Goal: Navigation & Orientation: Find specific page/section

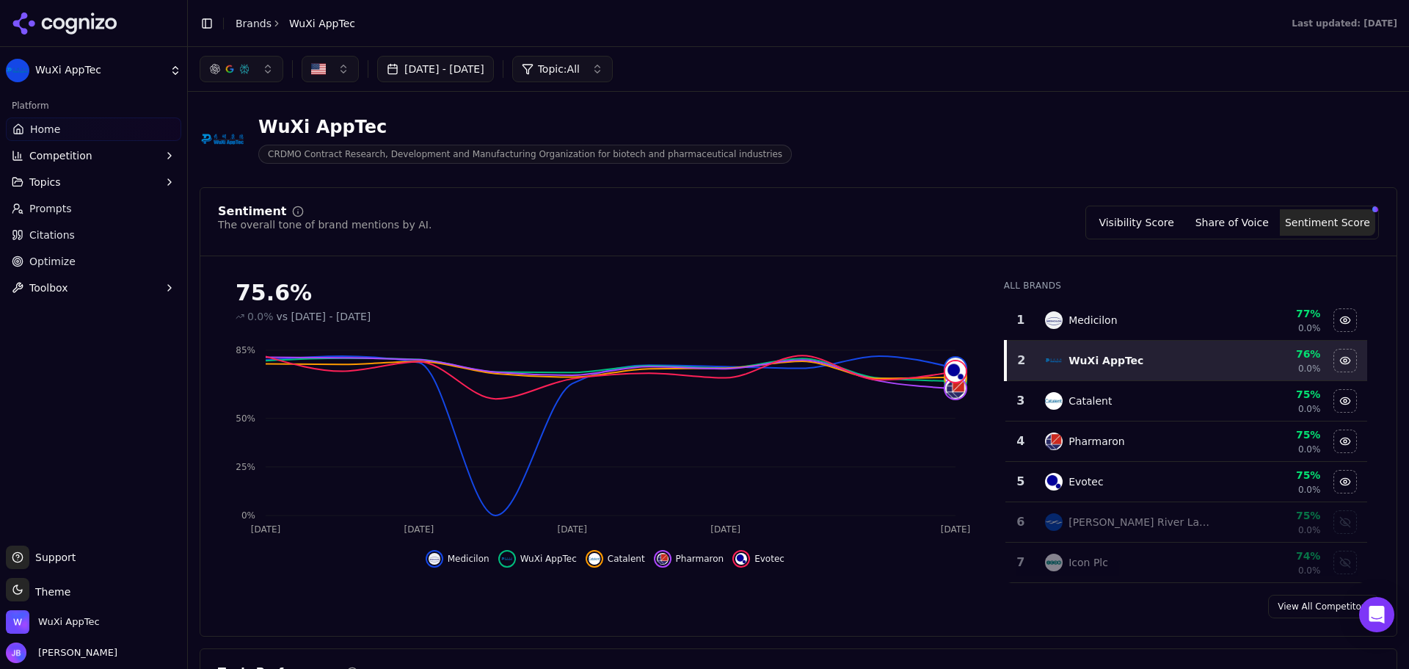
click at [189, 404] on button "Toggle Sidebar" at bounding box center [187, 334] width 12 height 669
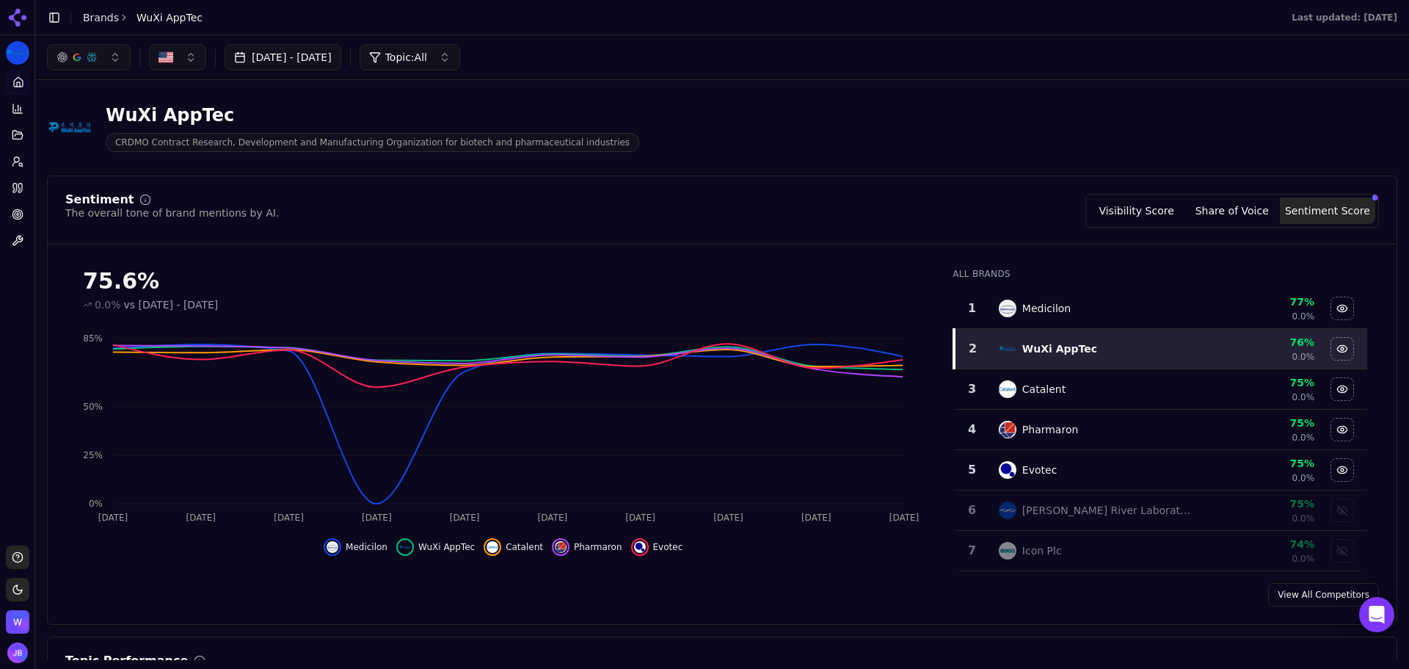
click at [34, 387] on button "Toggle Sidebar" at bounding box center [35, 334] width 12 height 669
